Goal: Information Seeking & Learning: Find specific page/section

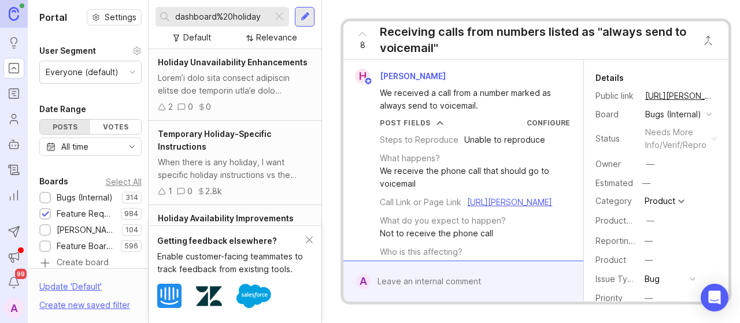
click at [279, 20] on div at bounding box center [279, 16] width 14 height 15
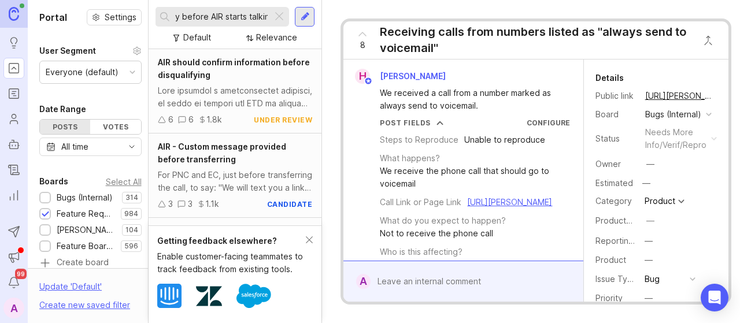
scroll to position [0, 22]
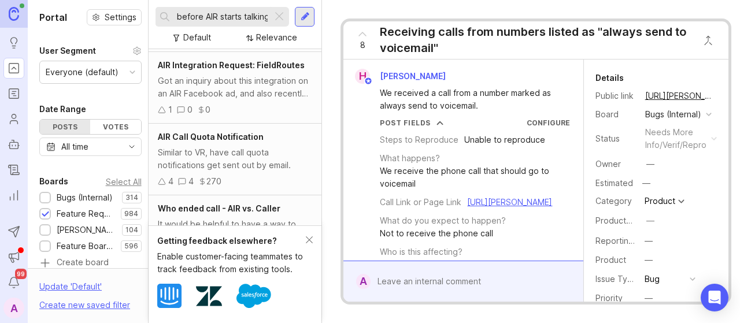
scroll to position [467, 0]
type input "delay before AIR starts talking"
click at [235, 168] on div "Similar to VR, have call quota notifications get sent out by email." at bounding box center [235, 157] width 154 height 25
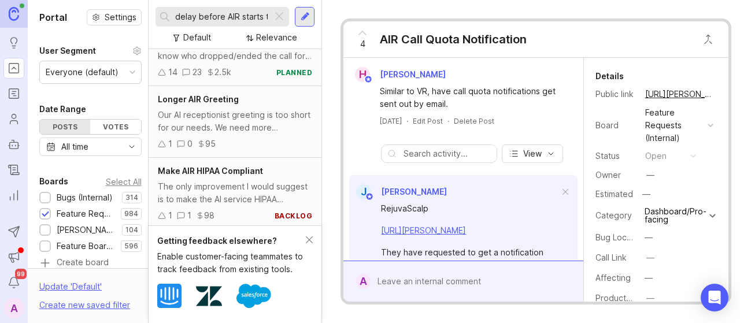
scroll to position [646, 0]
click at [240, 142] on div "1 0 95" at bounding box center [235, 145] width 154 height 13
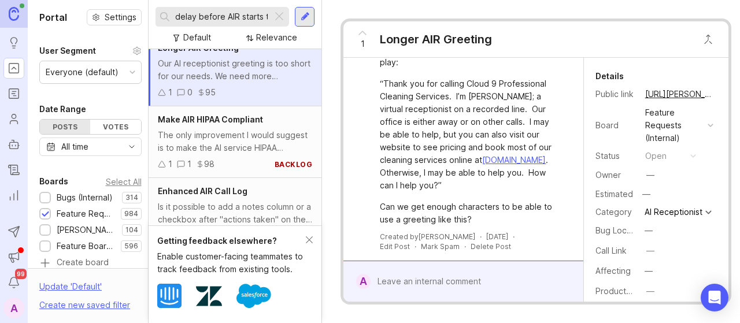
scroll to position [700, 0]
click at [250, 143] on div "The only improvement I would suggest is to make the AI service HIPAA compliant." at bounding box center [235, 139] width 154 height 25
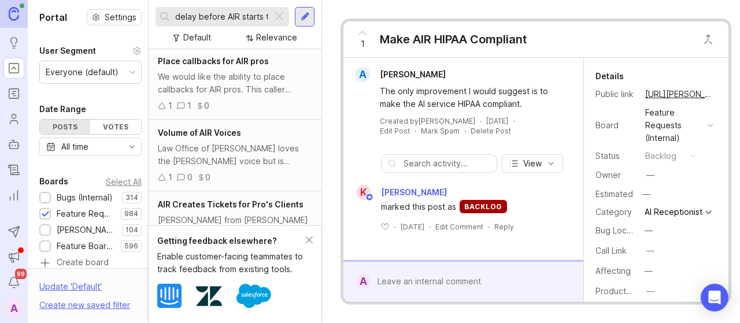
scroll to position [1215, 0]
